Goal: Find specific page/section: Find specific page/section

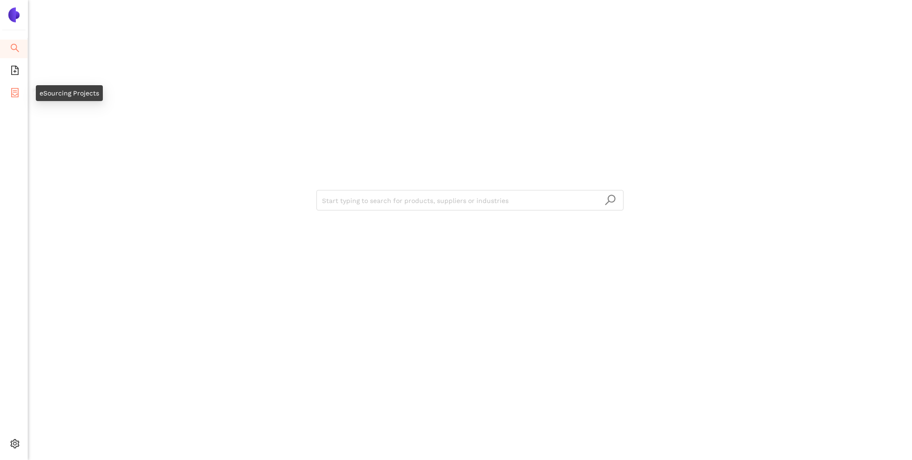
click at [8, 97] on li "eSourcing Projects" at bounding box center [13, 93] width 27 height 19
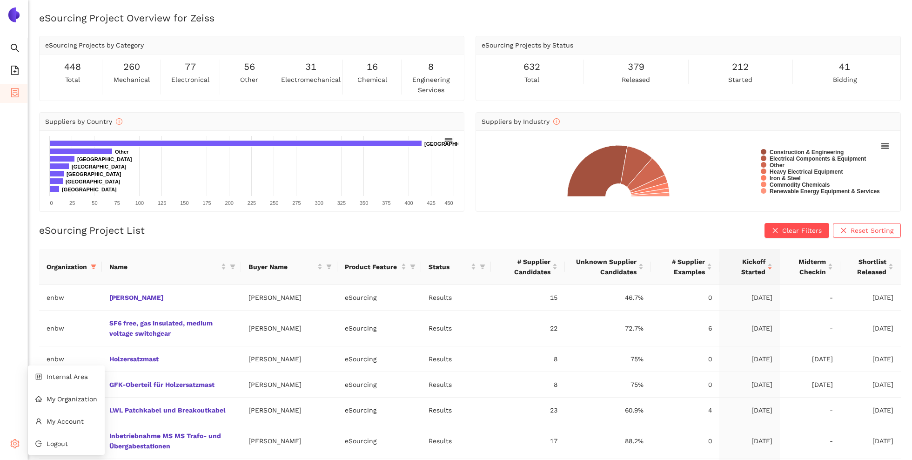
click at [12, 438] on span "setting" at bounding box center [14, 445] width 9 height 19
click at [72, 378] on span "Internal Area" at bounding box center [67, 376] width 41 height 7
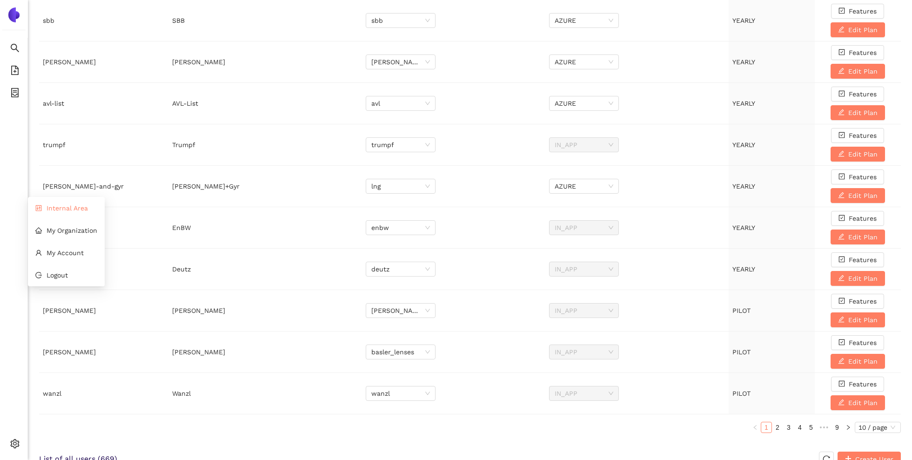
scroll to position [464, 0]
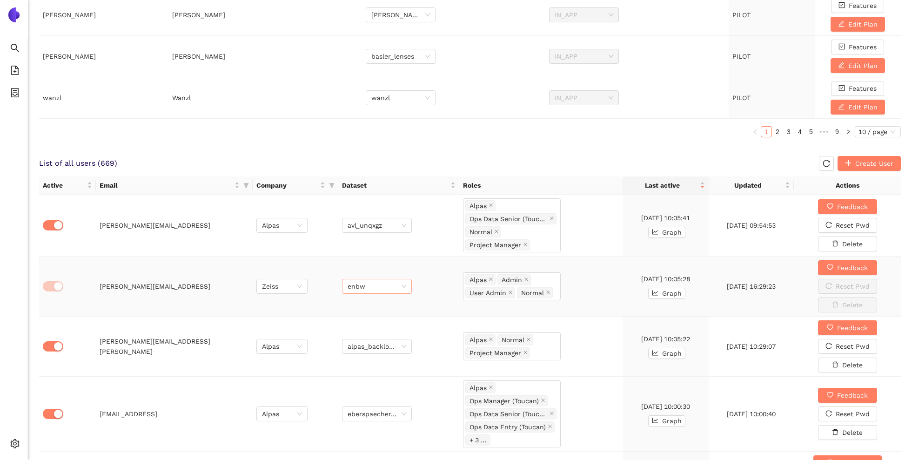
click at [402, 288] on span "enbw" at bounding box center [377, 286] width 59 height 14
type input "zei"
click at [373, 315] on div "zeiss" at bounding box center [376, 317] width 59 height 10
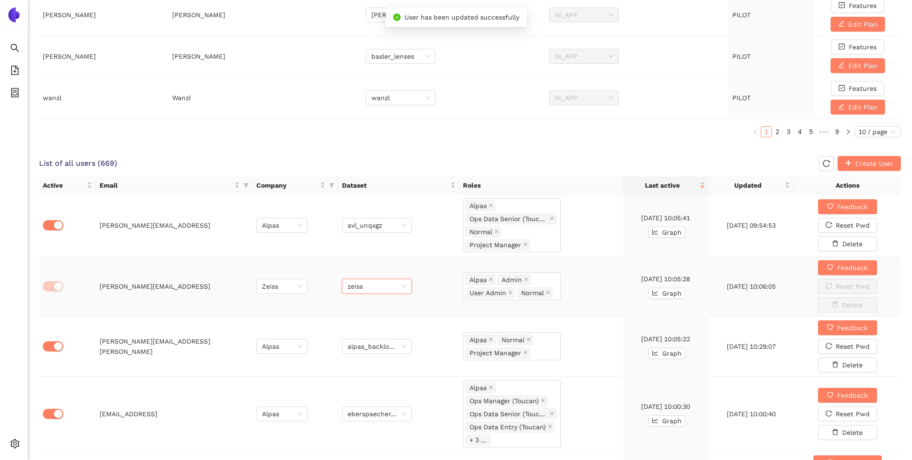
click at [433, 263] on td "zeiss zeiss" at bounding box center [398, 286] width 121 height 60
click at [13, 89] on icon "container" at bounding box center [14, 92] width 9 height 9
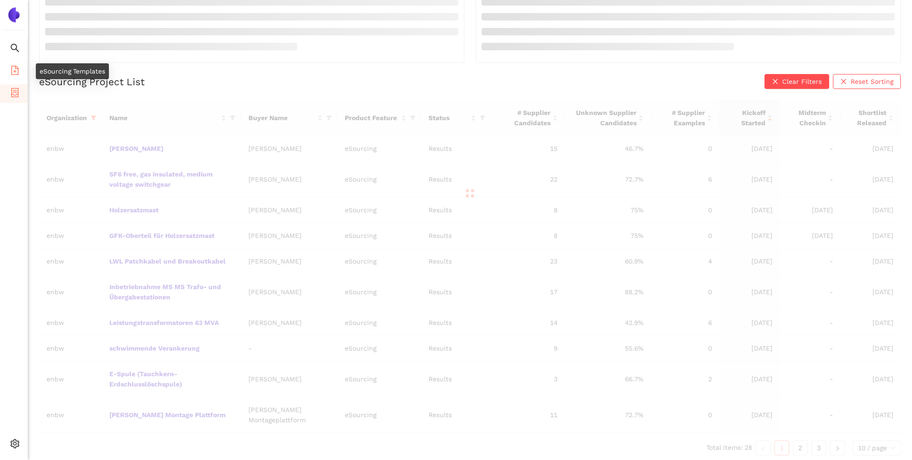
click at [17, 69] on icon "file-add" at bounding box center [14, 70] width 9 height 9
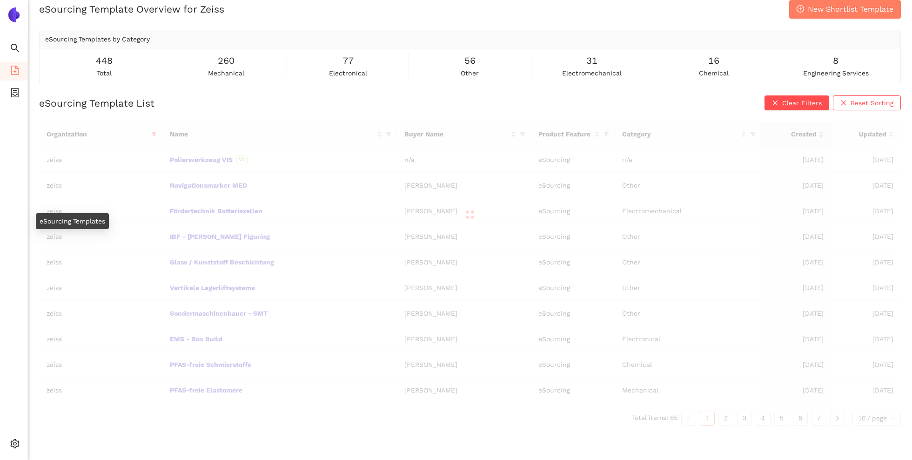
scroll to position [11, 0]
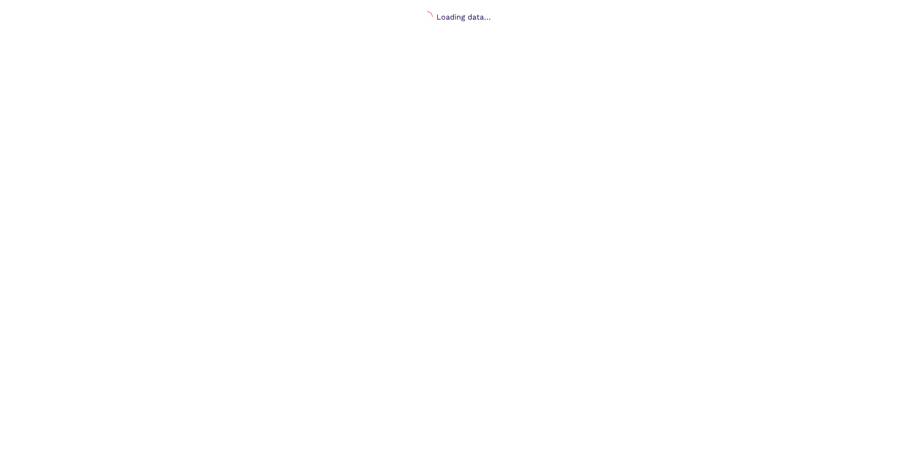
scroll to position [11, 0]
click at [255, 117] on body "Loading data..." at bounding box center [456, 230] width 912 height 460
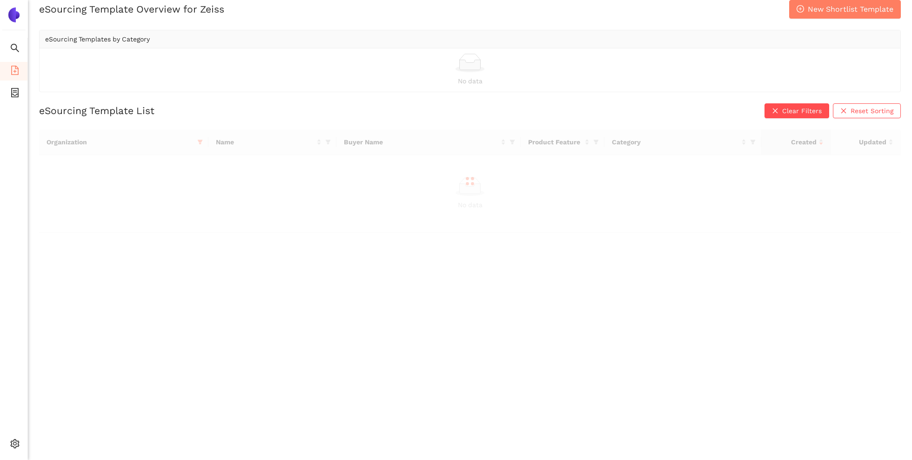
scroll to position [0, 0]
